Goal: Share content

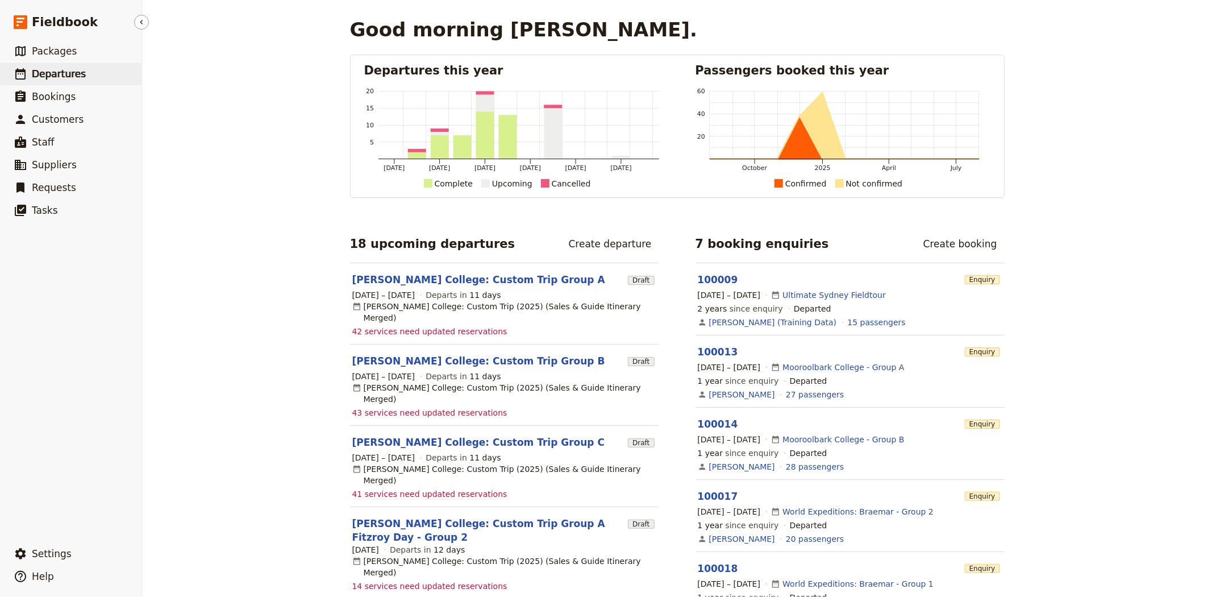
click at [65, 81] on link "​ Departures" at bounding box center [70, 74] width 141 height 23
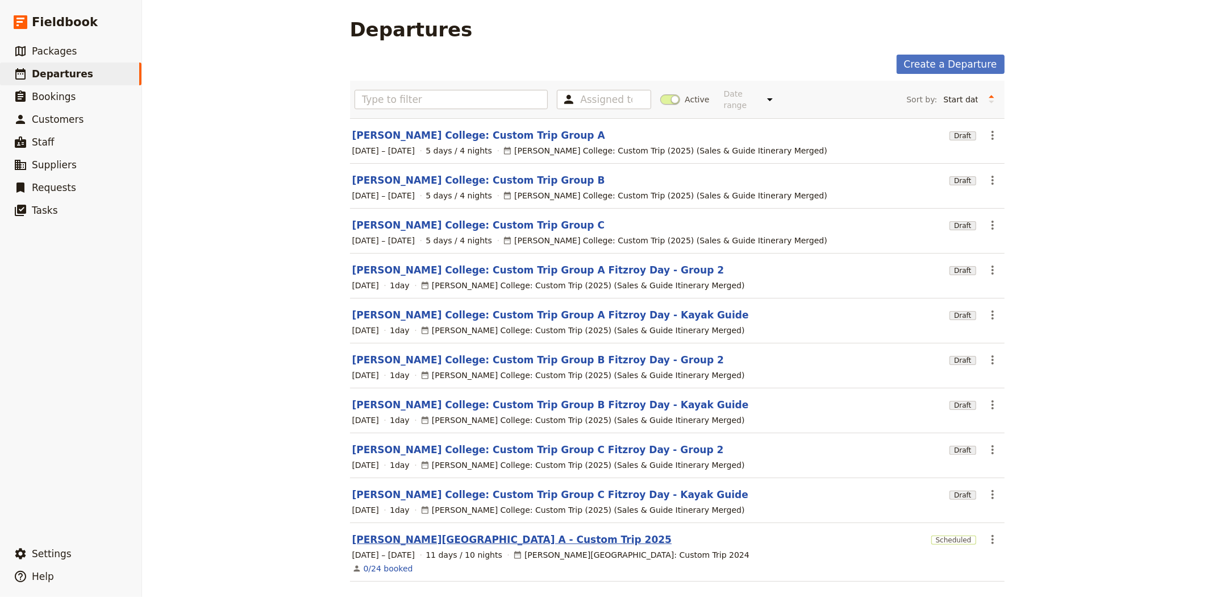
click at [424, 535] on link "[PERSON_NAME][GEOGRAPHIC_DATA] A - Custom Trip 2025" at bounding box center [512, 539] width 320 height 14
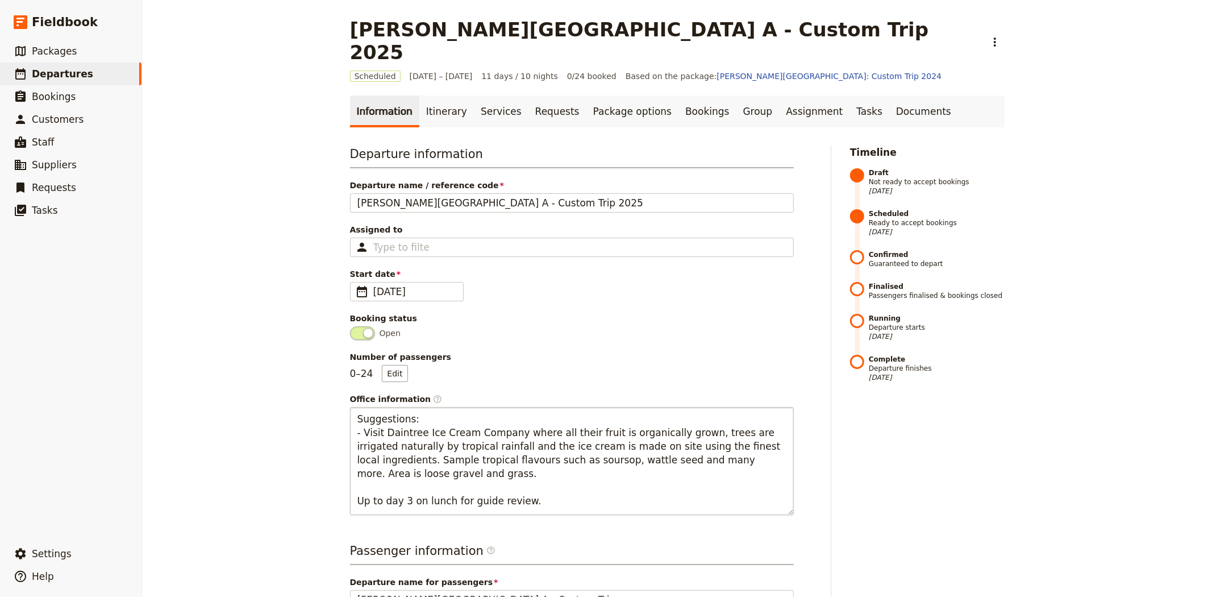
drag, startPoint x: 785, startPoint y: 472, endPoint x: 773, endPoint y: 487, distance: 19.8
click at [773, 487] on textarea "Suggestions: - Visit Daintree Ice Cream Company where all their fruit is organi…" at bounding box center [572, 461] width 444 height 108
click at [438, 95] on link "Itinerary" at bounding box center [446, 111] width 55 height 32
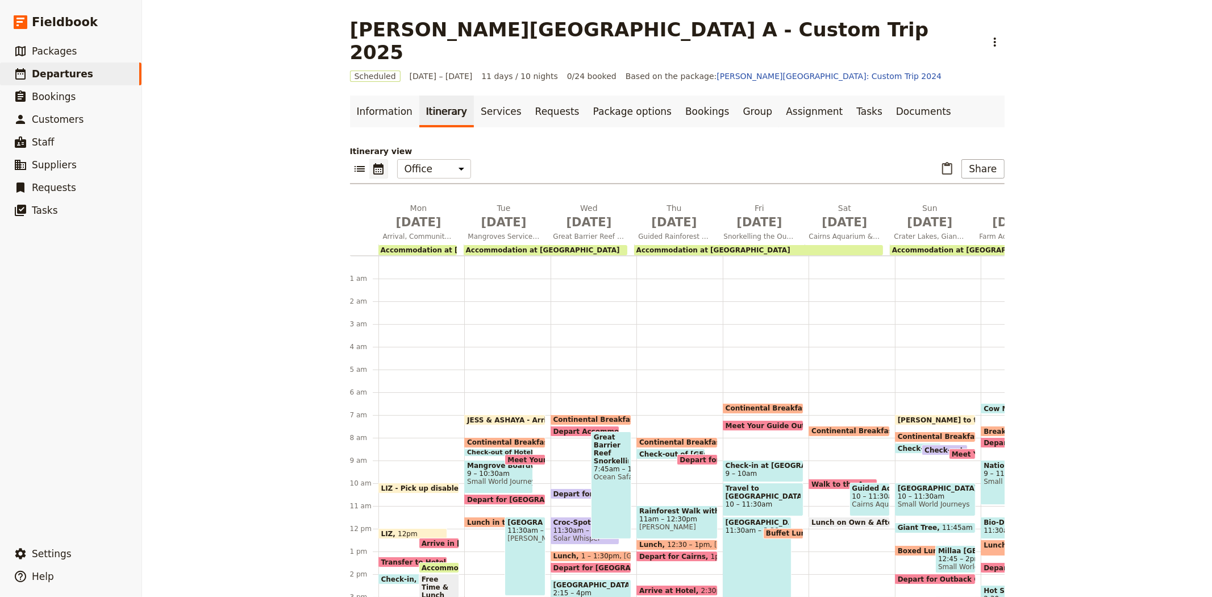
scroll to position [136, 0]
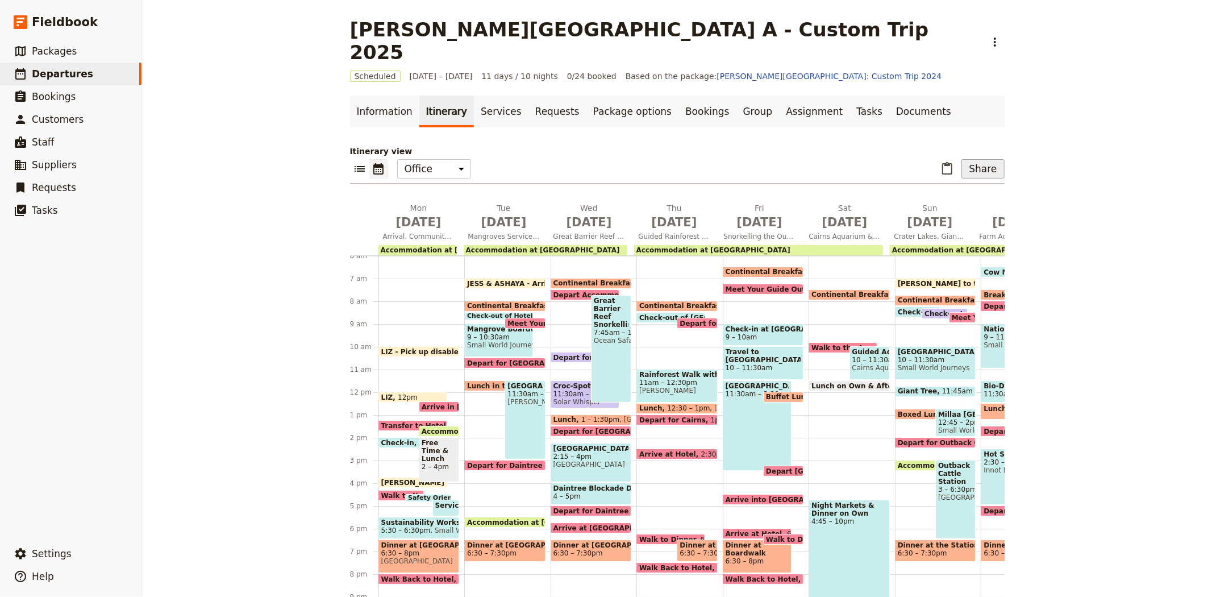
click at [975, 159] on button "Share" at bounding box center [983, 168] width 43 height 19
click at [951, 176] on span "Guide itinerary" at bounding box center [945, 170] width 60 height 11
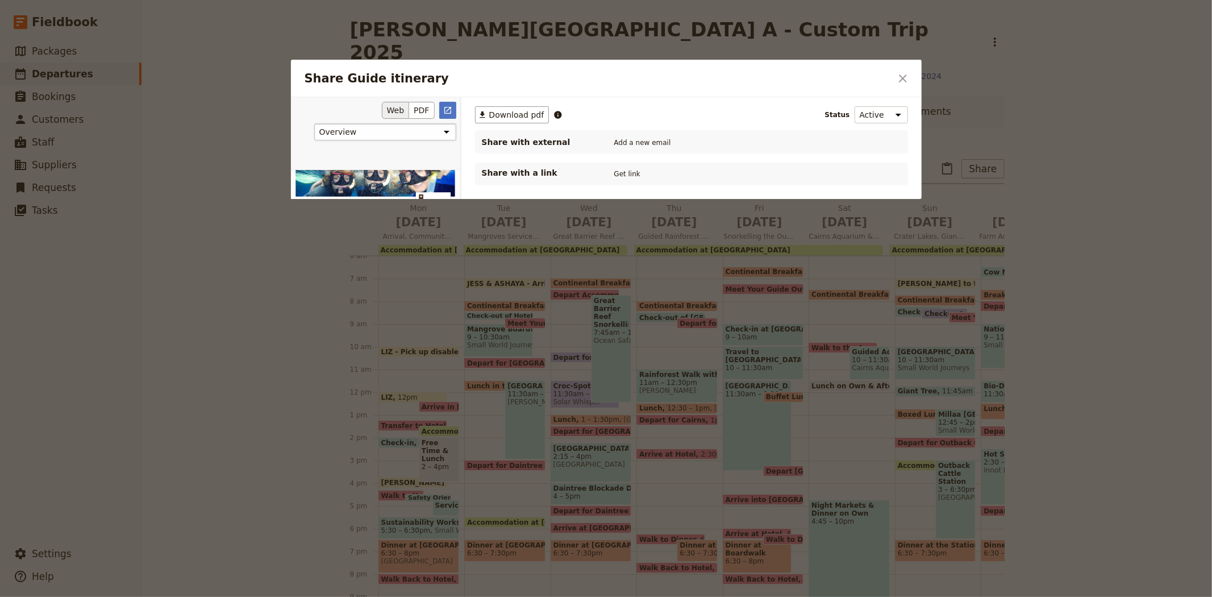
scroll to position [0, 0]
click at [417, 112] on button "PDF" at bounding box center [421, 110] width 25 height 17
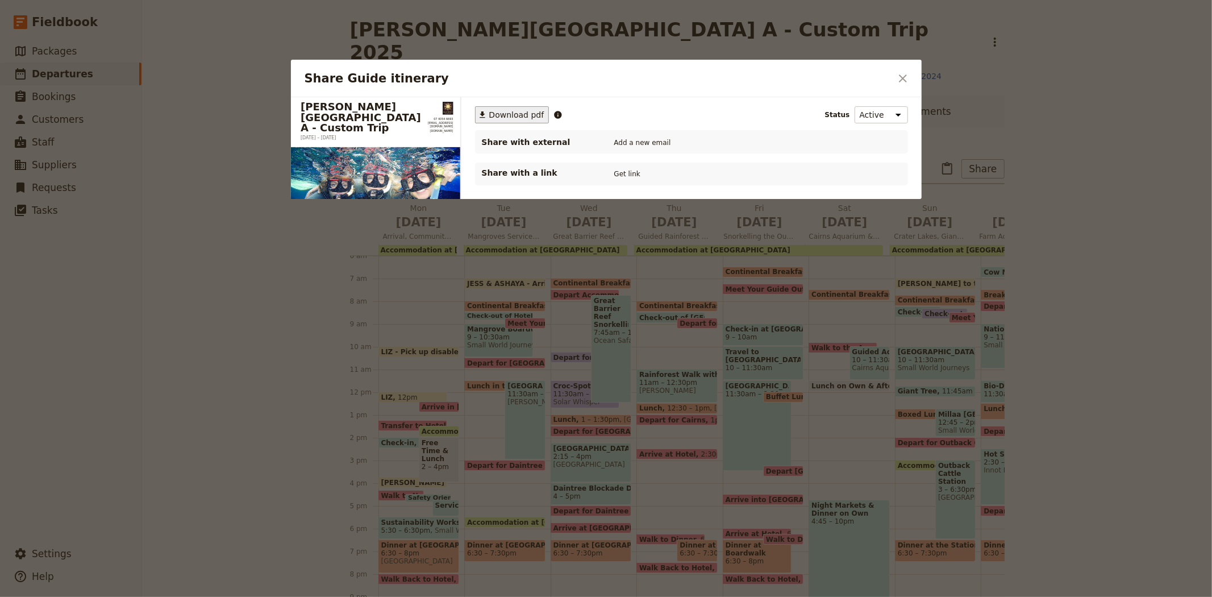
click at [501, 118] on span "Download pdf" at bounding box center [516, 114] width 55 height 11
